Goal: Task Accomplishment & Management: Manage account settings

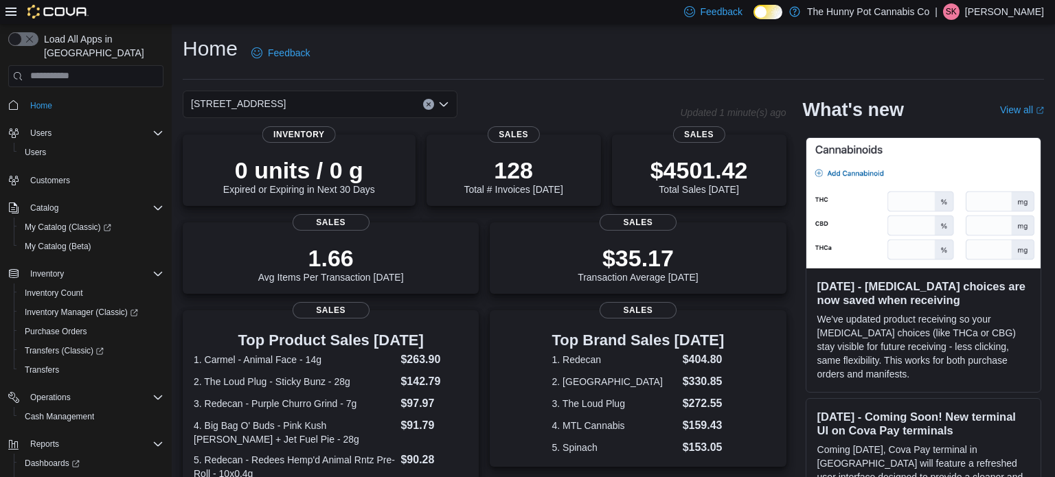
click at [448, 105] on icon "Open list of options" at bounding box center [443, 104] width 11 height 11
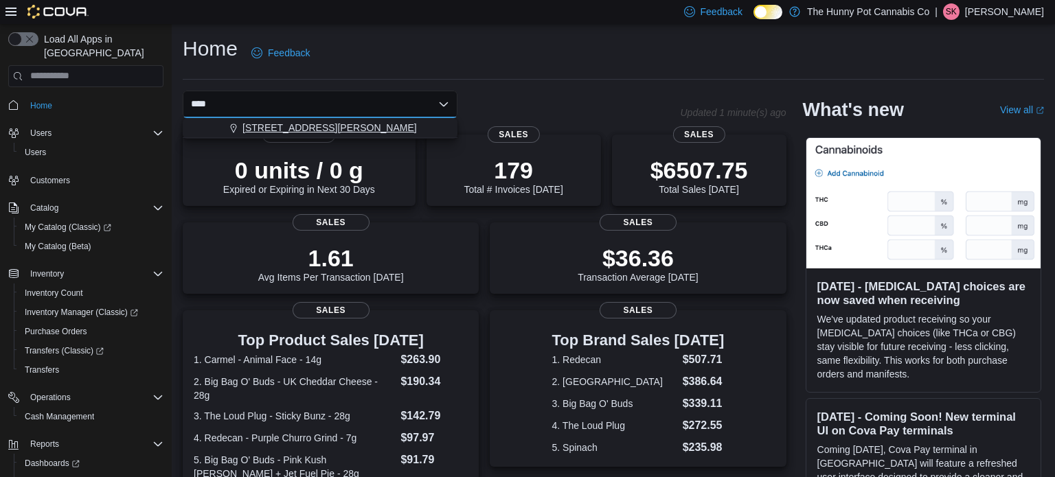
type input "****"
click at [335, 128] on span "[STREET_ADDRESS][PERSON_NAME]" at bounding box center [329, 128] width 174 height 14
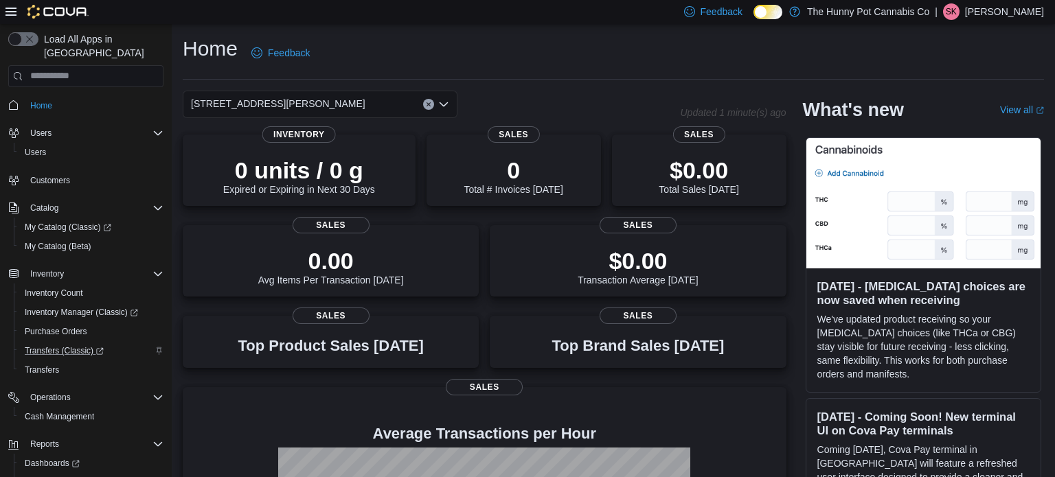
scroll to position [41, 0]
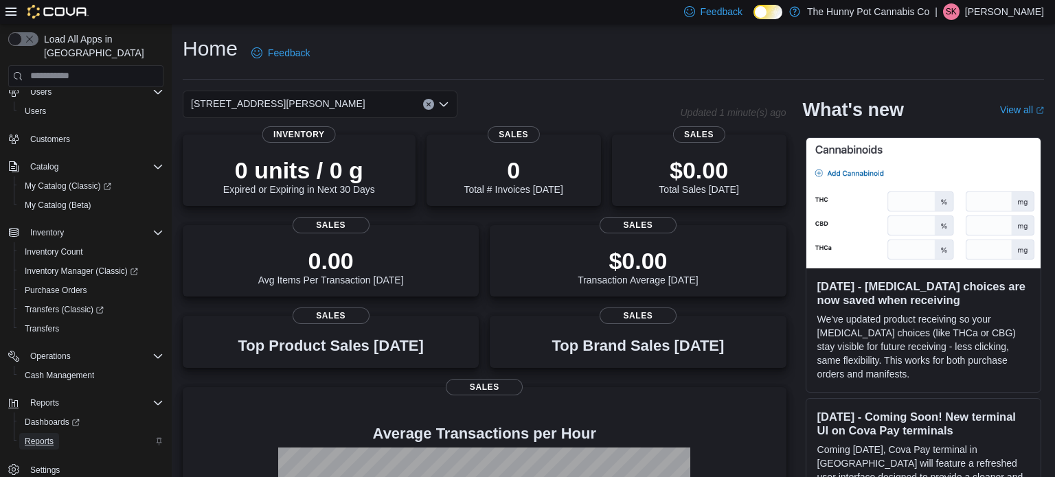
click at [43, 436] on span "Reports" at bounding box center [39, 441] width 29 height 11
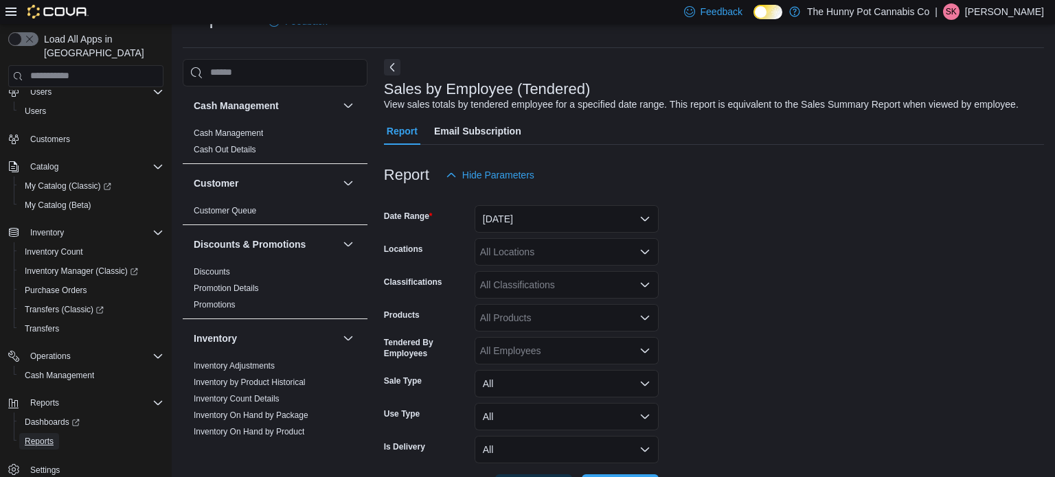
scroll to position [83, 0]
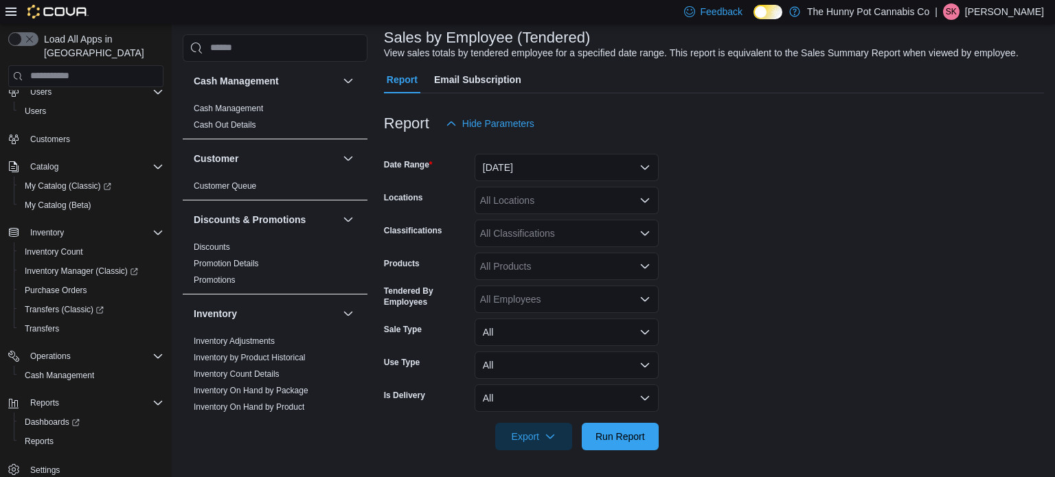
click at [483, 80] on span "Email Subscription" at bounding box center [477, 79] width 87 height 27
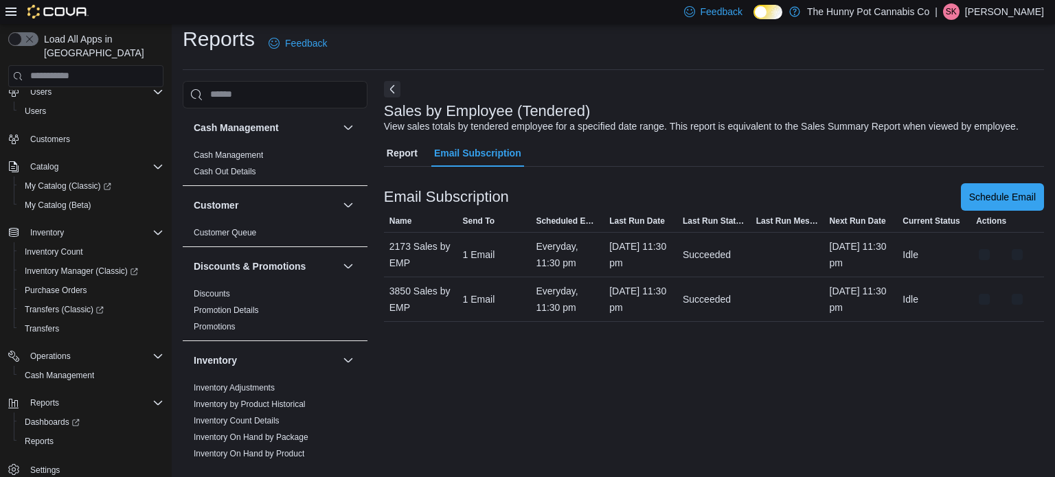
scroll to position [9, 0]
click at [1018, 308] on button "button" at bounding box center [1017, 299] width 16 height 16
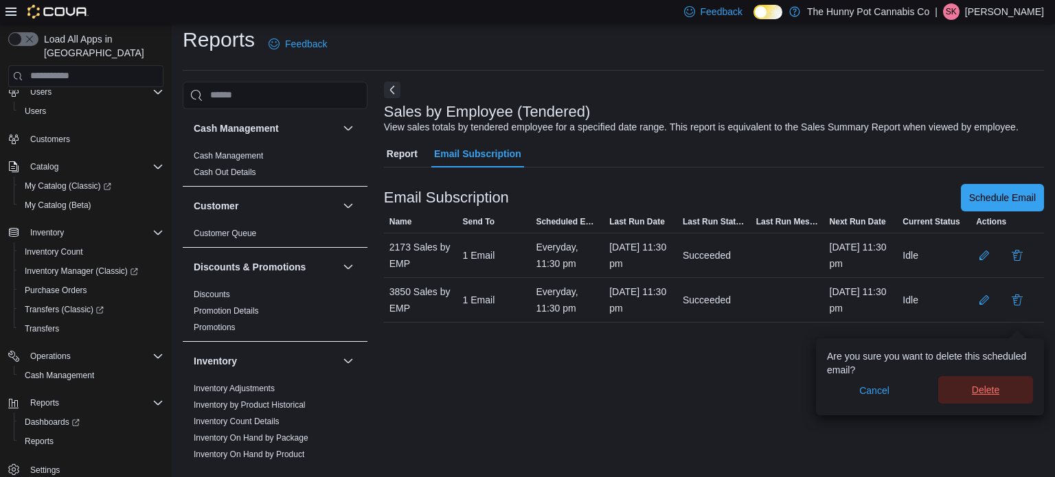
click at [983, 390] on span "Delete" at bounding box center [985, 390] width 27 height 14
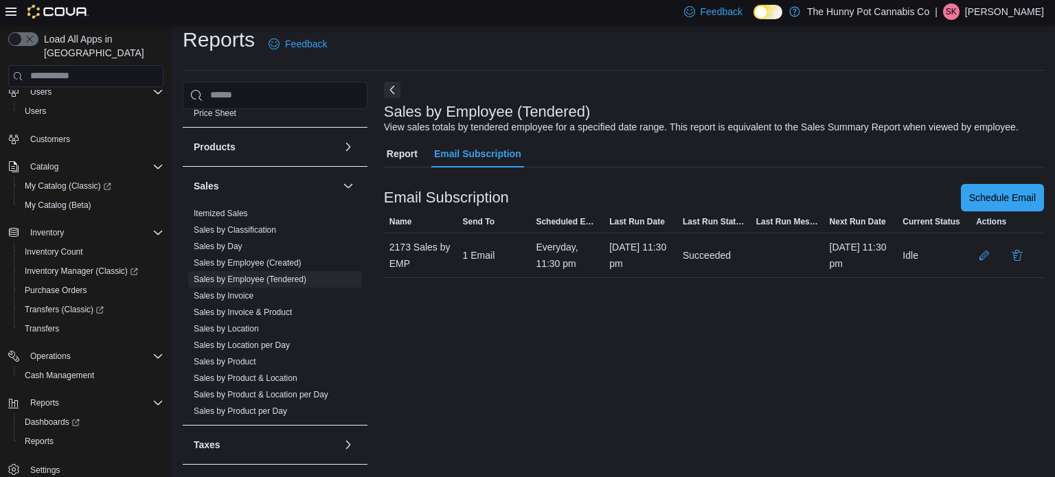
scroll to position [666, 0]
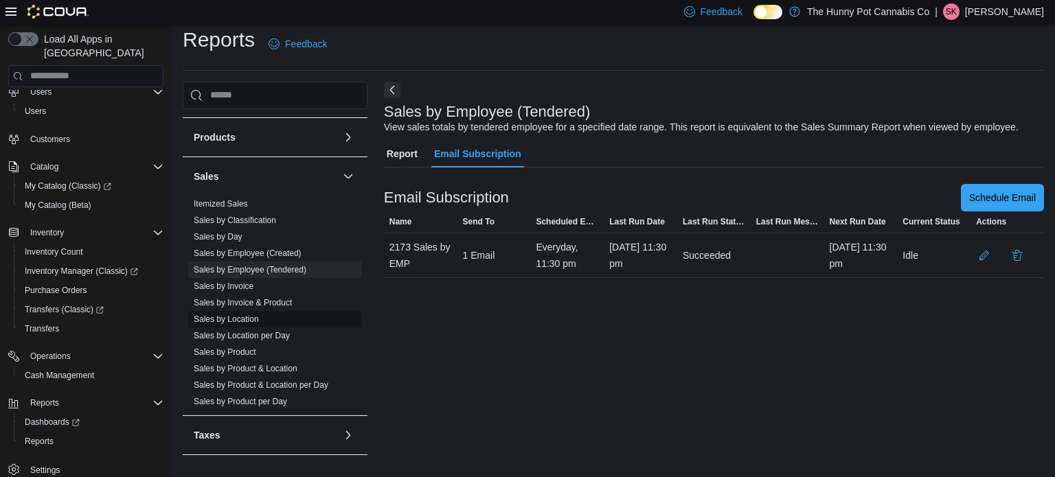
click at [251, 318] on link "Sales by Location" at bounding box center [226, 319] width 65 height 10
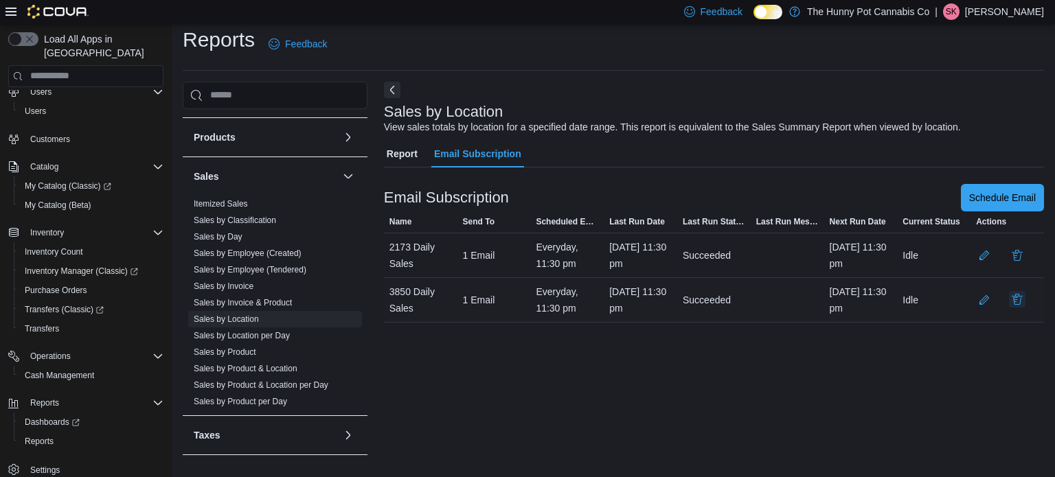
click at [1020, 308] on button "button" at bounding box center [1017, 299] width 16 height 16
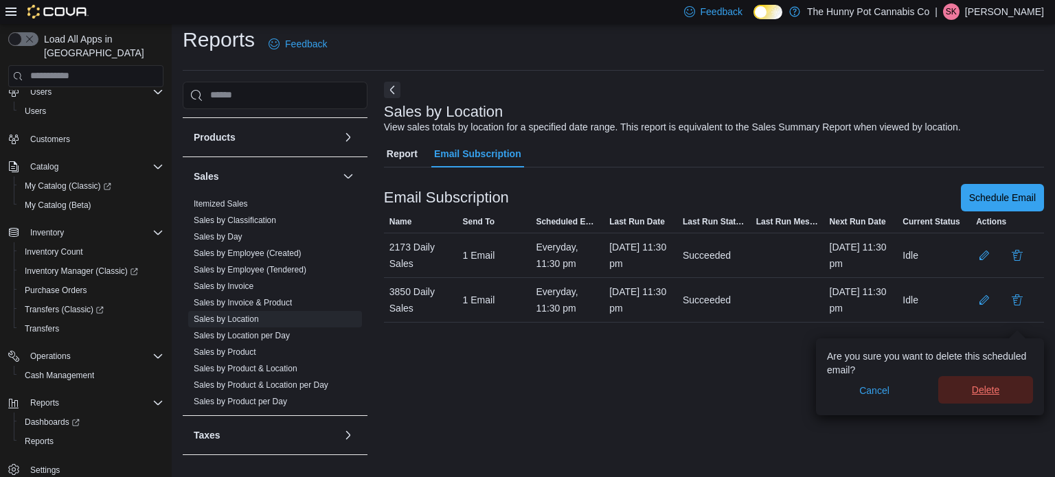
click at [984, 385] on span "Delete" at bounding box center [985, 390] width 27 height 14
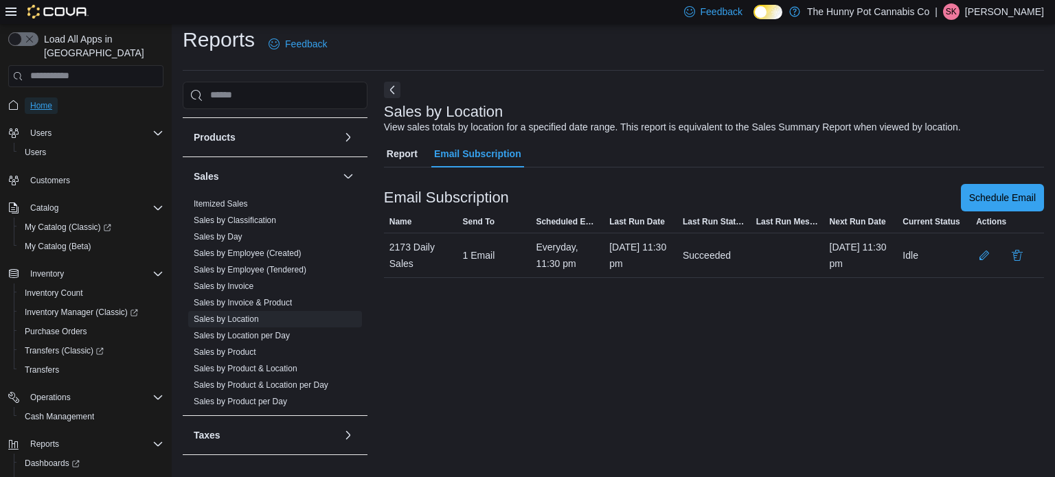
click at [40, 100] on span "Home" at bounding box center [41, 105] width 22 height 11
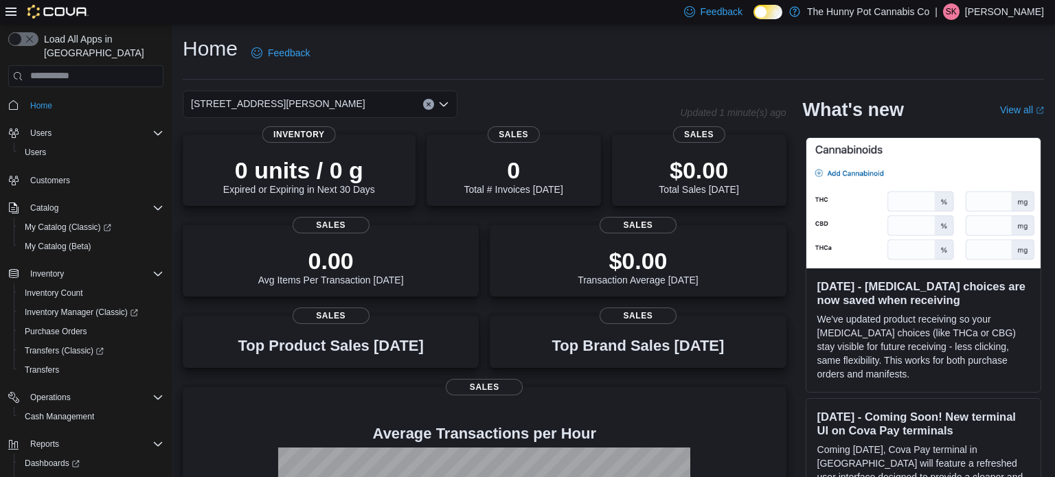
click at [402, 104] on div "[STREET_ADDRESS][PERSON_NAME]" at bounding box center [320, 104] width 275 height 27
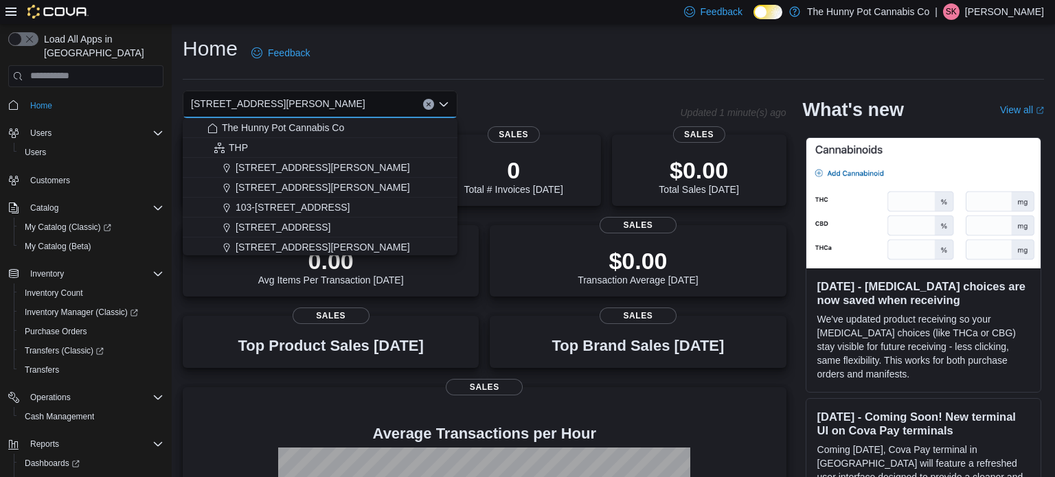
click at [430, 103] on icon "Clear input" at bounding box center [428, 104] width 5 height 5
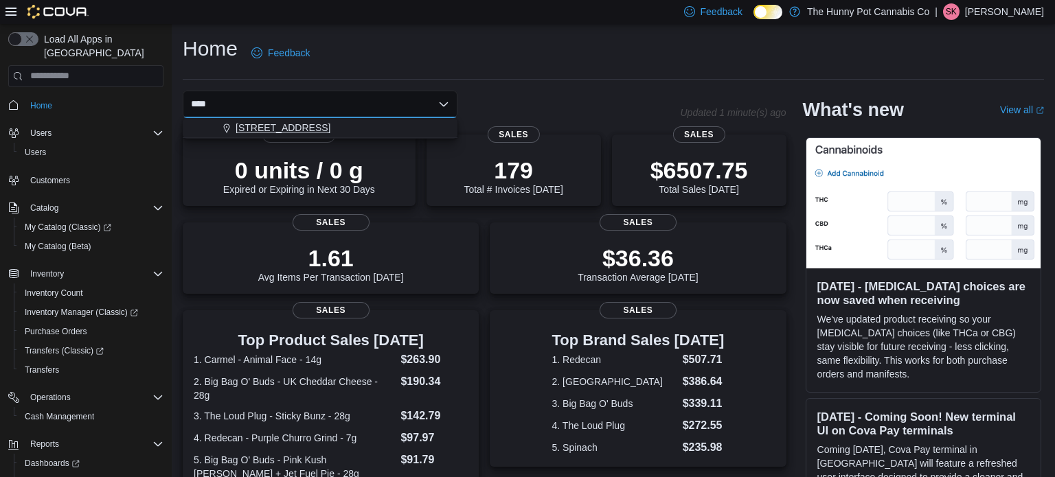
type input "****"
click at [299, 122] on div "[STREET_ADDRESS]" at bounding box center [328, 128] width 242 height 14
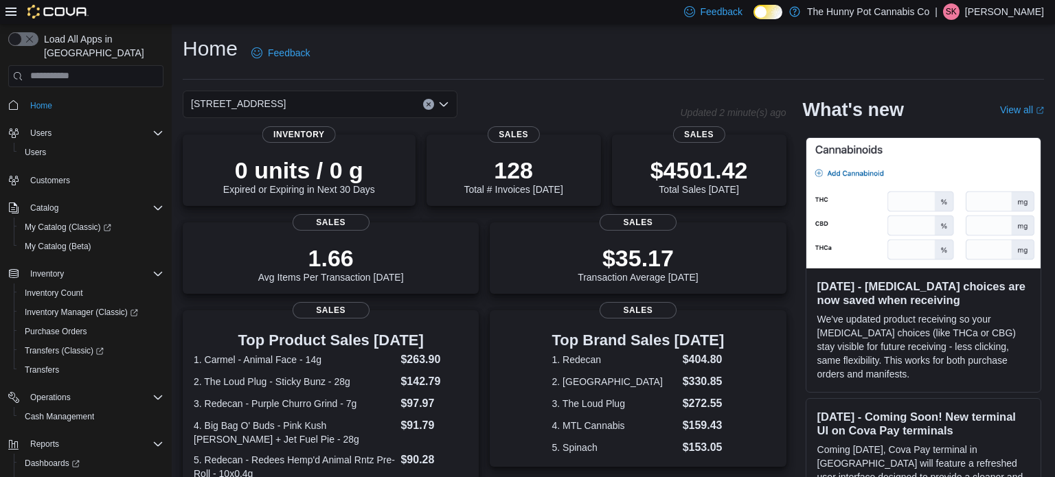
click at [400, 49] on div "Home Feedback" at bounding box center [613, 53] width 861 height 36
